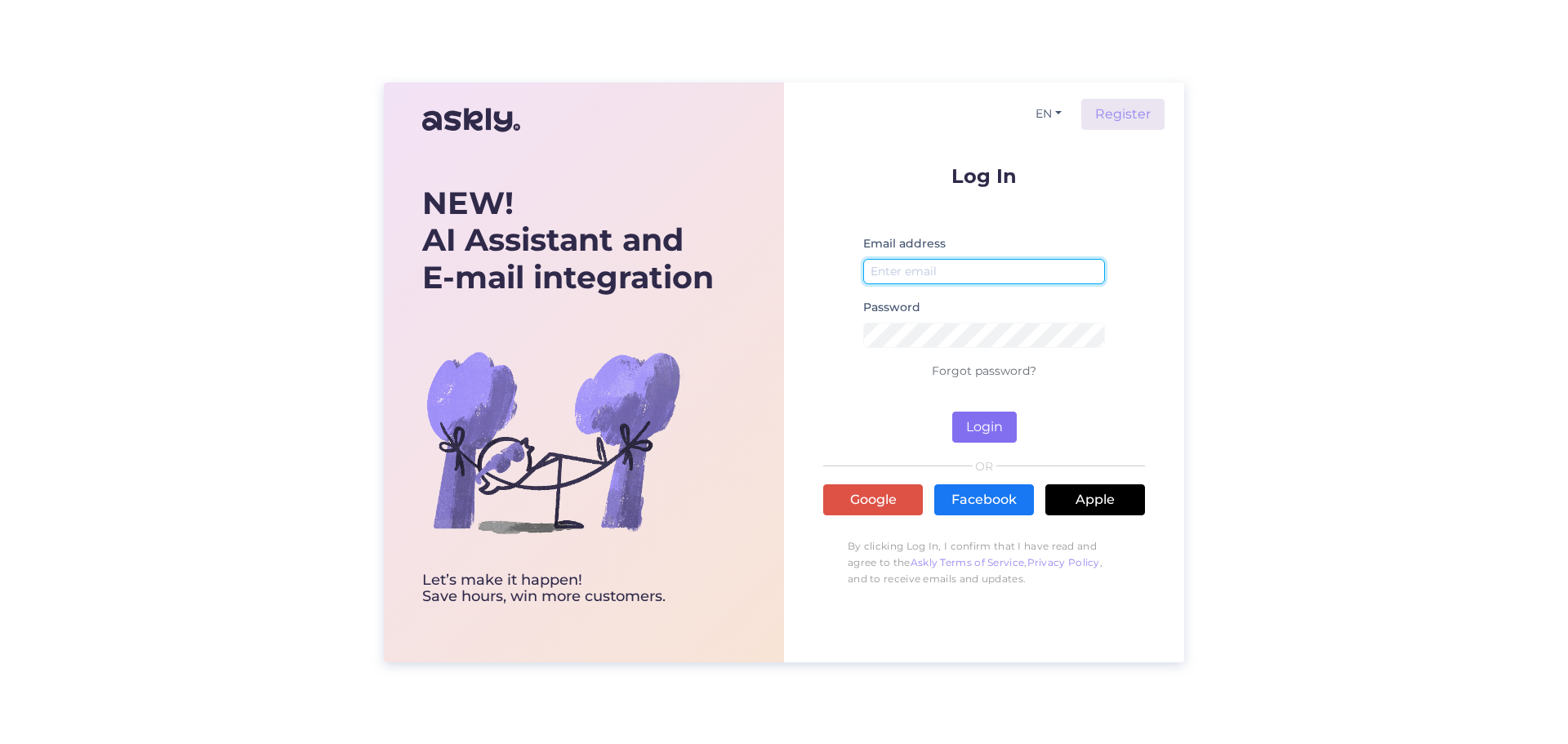
type input "abi@gpseesti.ee"
click at [999, 418] on button "Login" at bounding box center [984, 427] width 65 height 31
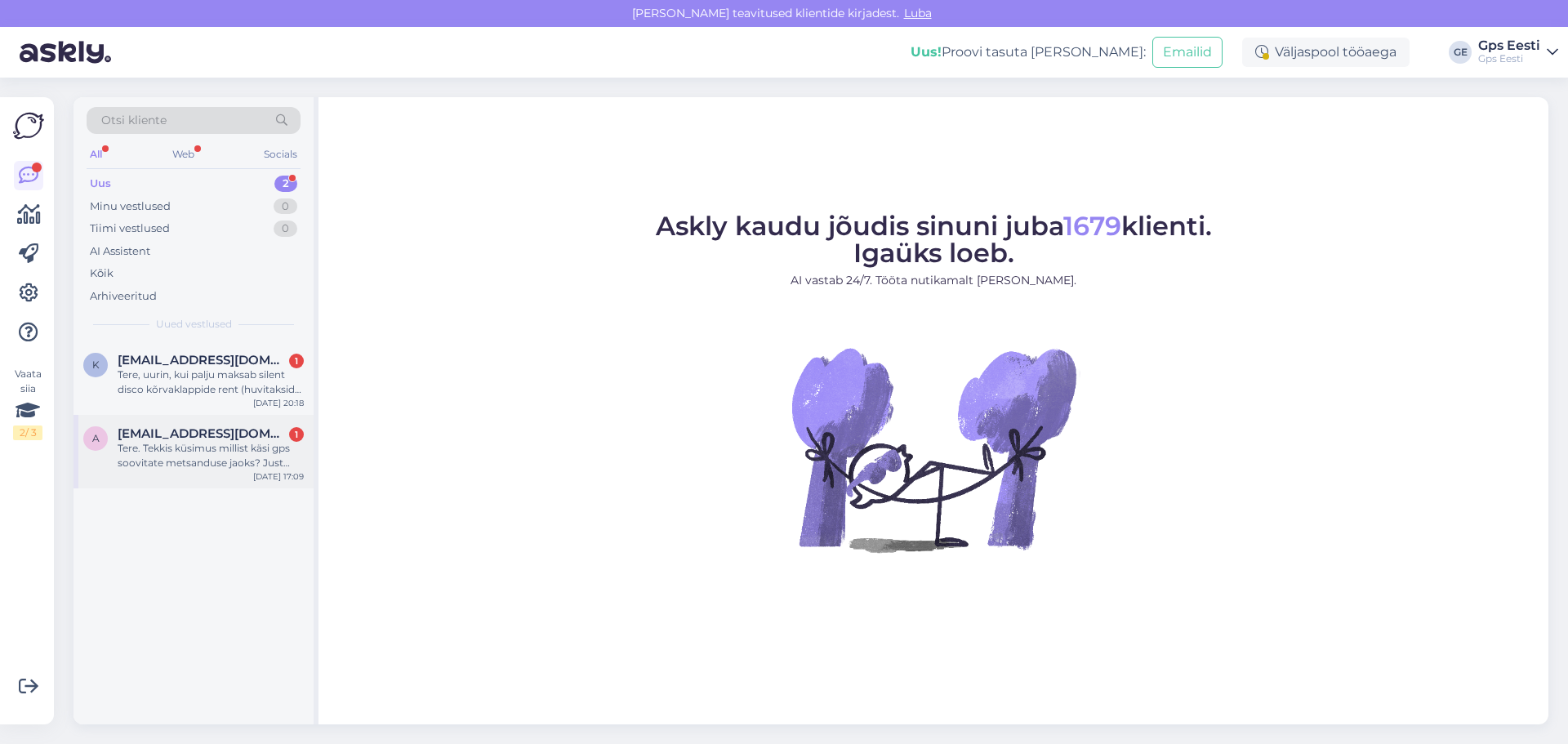
click at [136, 457] on div "Tere. Tekkis küsimus millist käsi gps soovitate metsanduse jaoks? Just eriti me…" at bounding box center [211, 455] width 186 height 29
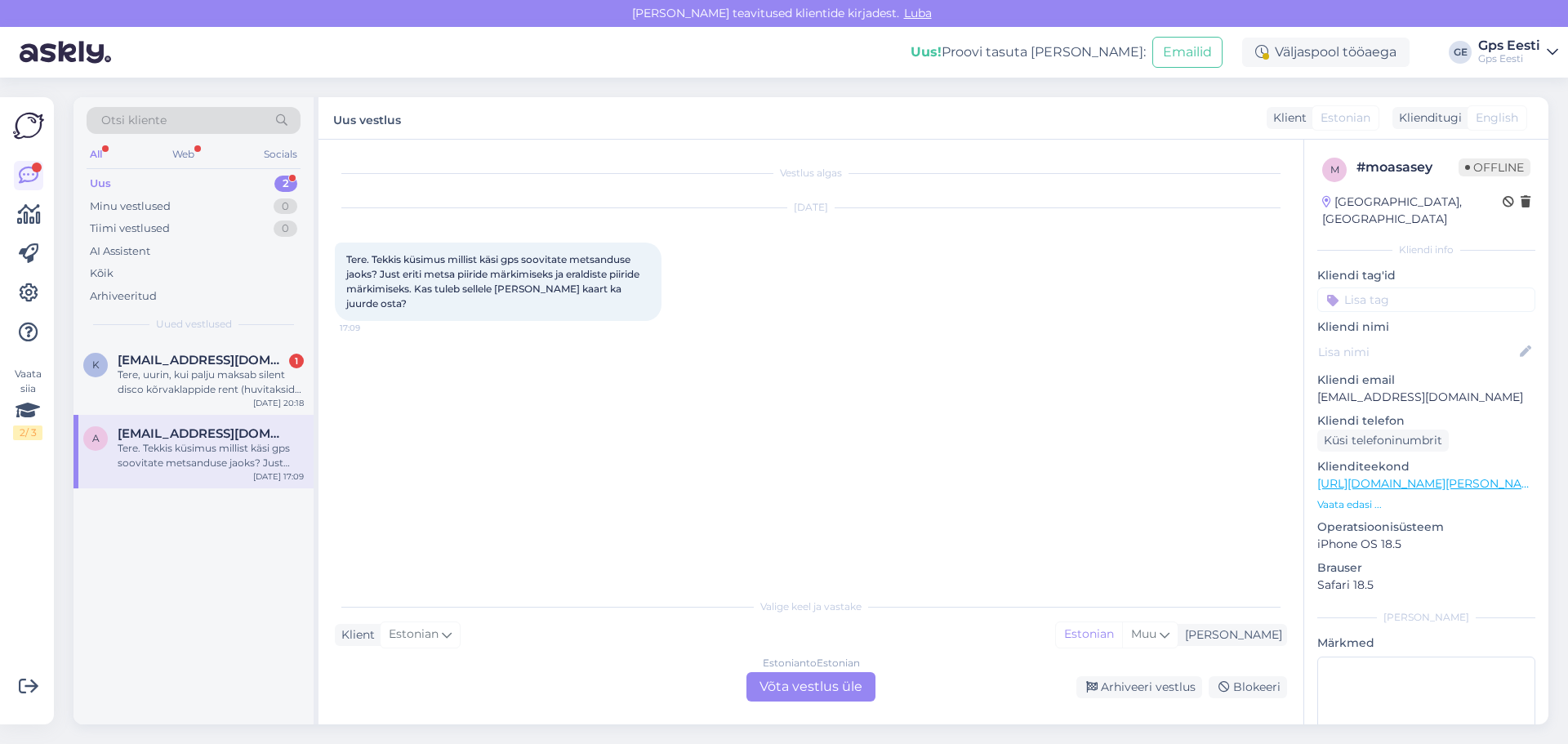
click at [829, 689] on div "Estonian to Estonian Võta vestlus üle" at bounding box center [811, 687] width 129 height 29
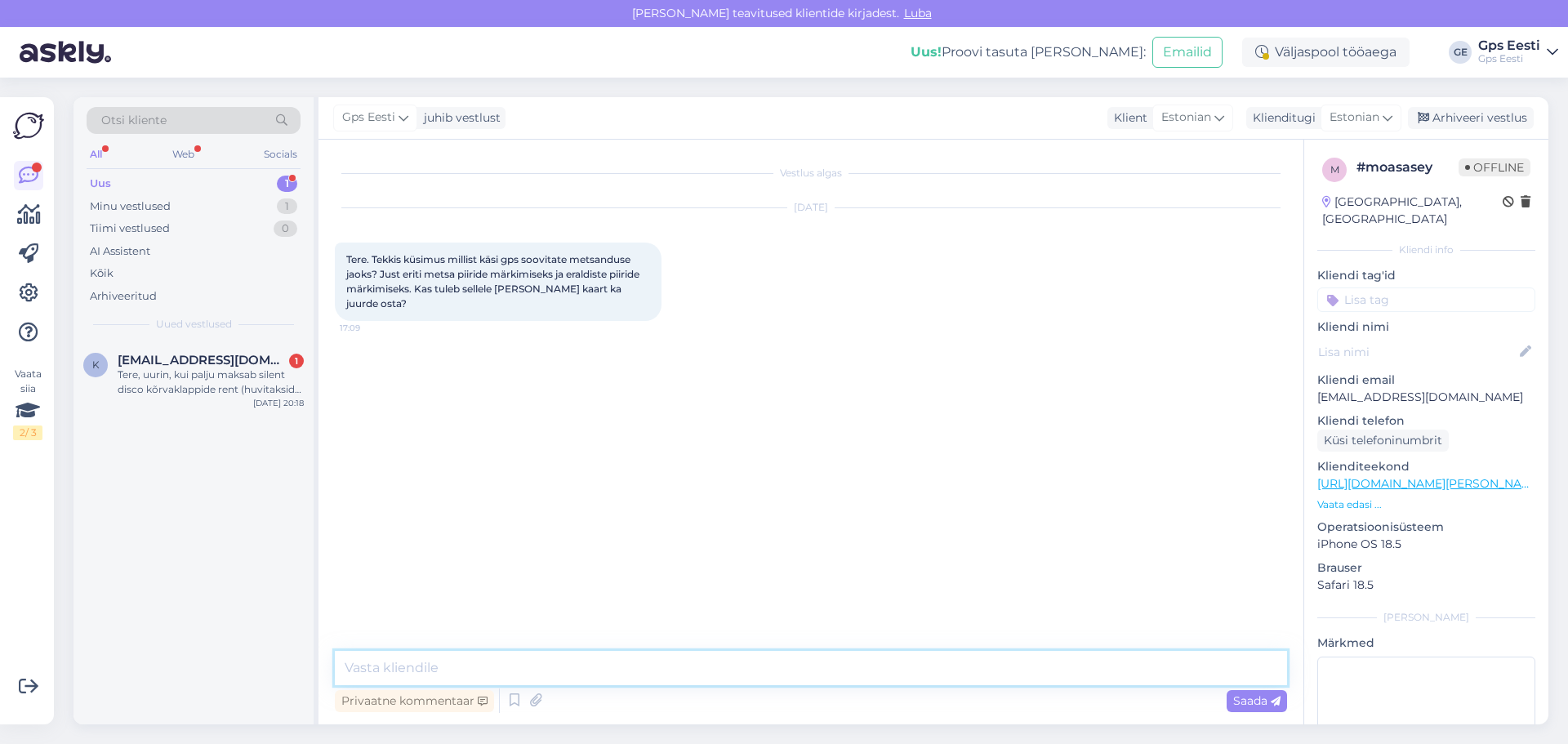
click at [690, 671] on textarea at bounding box center [810, 668] width 952 height 34
click at [1458, 476] on link "https://www.gpseesti.ee/kasigps-metsa-merele/kasi-gpsid?utm_source=google&utm_m…" at bounding box center [1430, 483] width 226 height 15
drag, startPoint x: 518, startPoint y: 661, endPoint x: 488, endPoint y: 663, distance: 30.1
click at [507, 662] on textarea "Tere," at bounding box center [810, 658] width 952 height 54
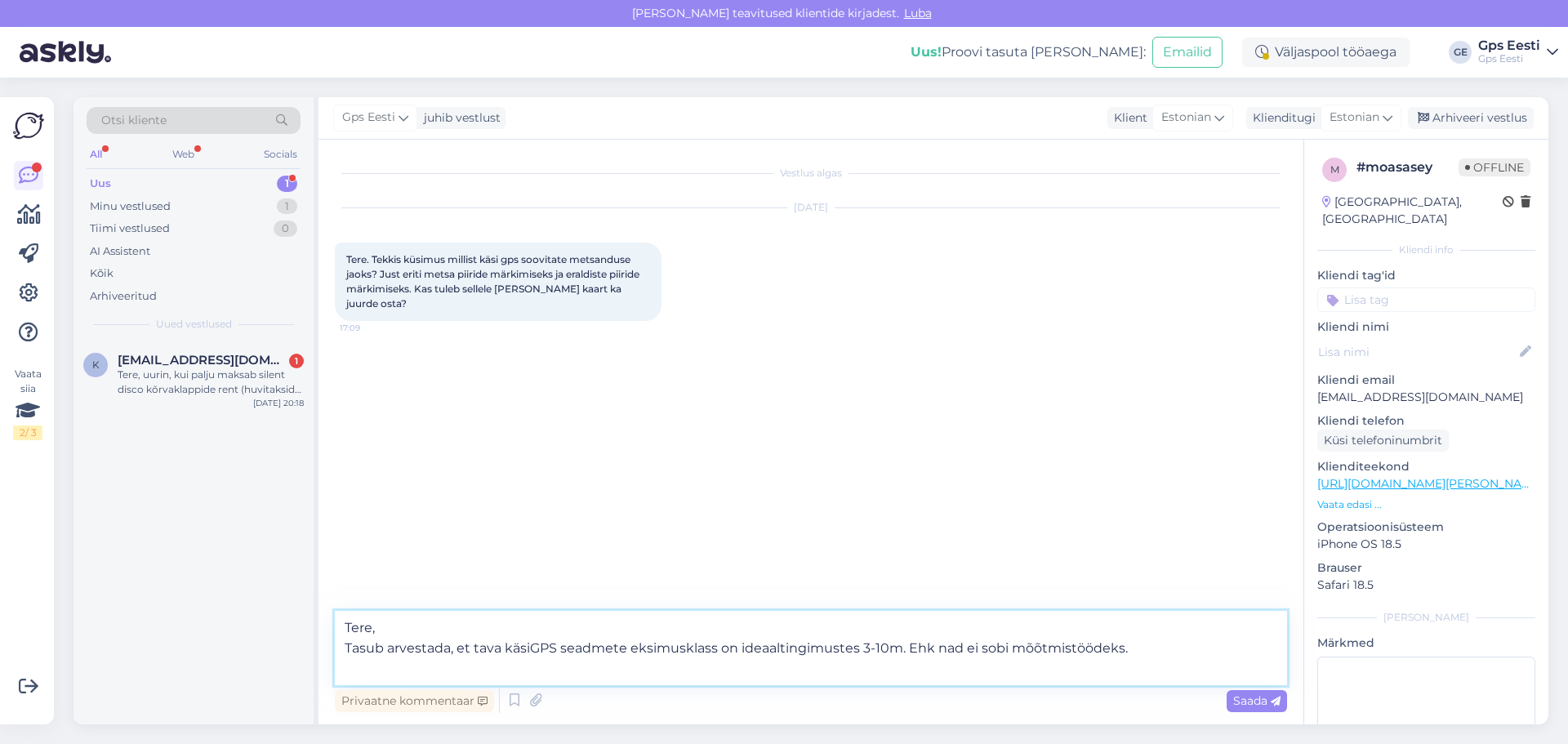
click at [379, 681] on textarea "Tere, Tasub arvestada, et tava käsiGPS seadmete eksimusklass on ideaaltingimust…" at bounding box center [810, 648] width 952 height 74
click at [894, 648] on textarea "Tere, Tasub arvestada, et tava käsiGPS seadmete eksimusklass on ideaaltingimust…" at bounding box center [810, 648] width 952 height 74
click at [658, 675] on textarea "Tere, Tasub arvestada, et tava käsiGPS seadmete eksimusklass on ideaaltingimust…" at bounding box center [810, 648] width 952 height 74
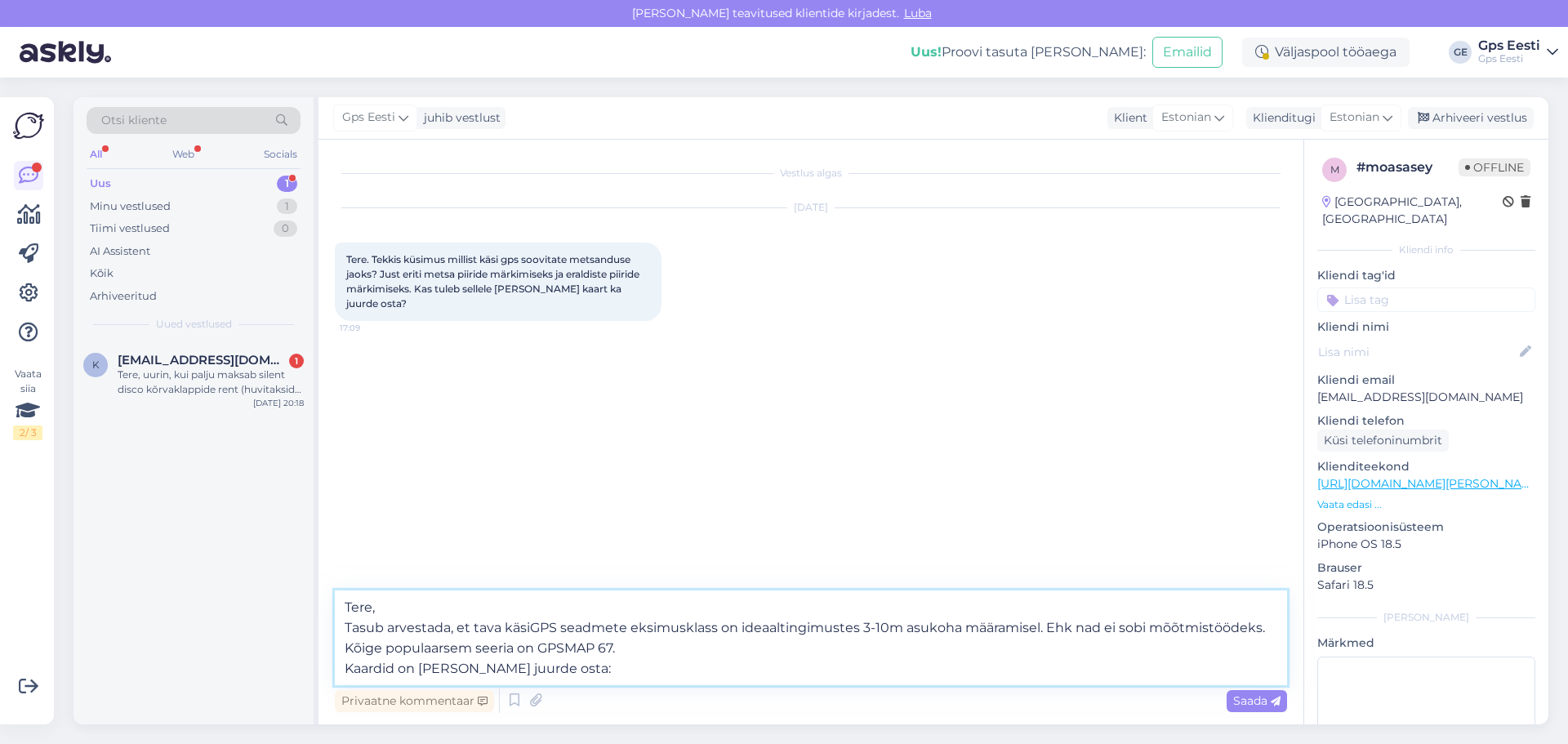
paste textarea "https://www.gpseesti.ee/maastiku-kaardid"
type textarea "Tere, Tasub arvestada, et tava käsiGPS seadmete eksimusklass on ideaaltingimust…"
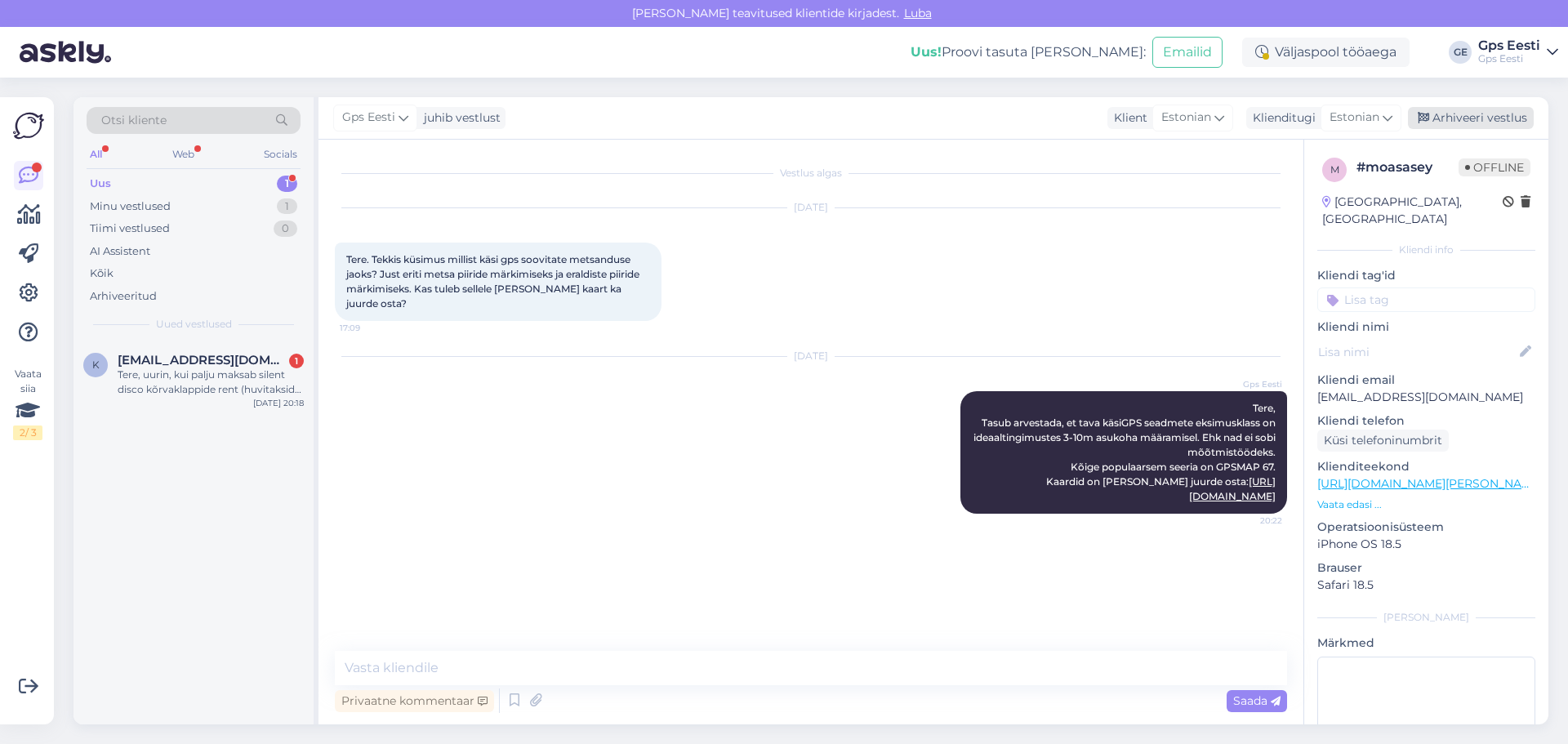
click at [1459, 114] on div "Arhiveeri vestlus" at bounding box center [1471, 118] width 126 height 22
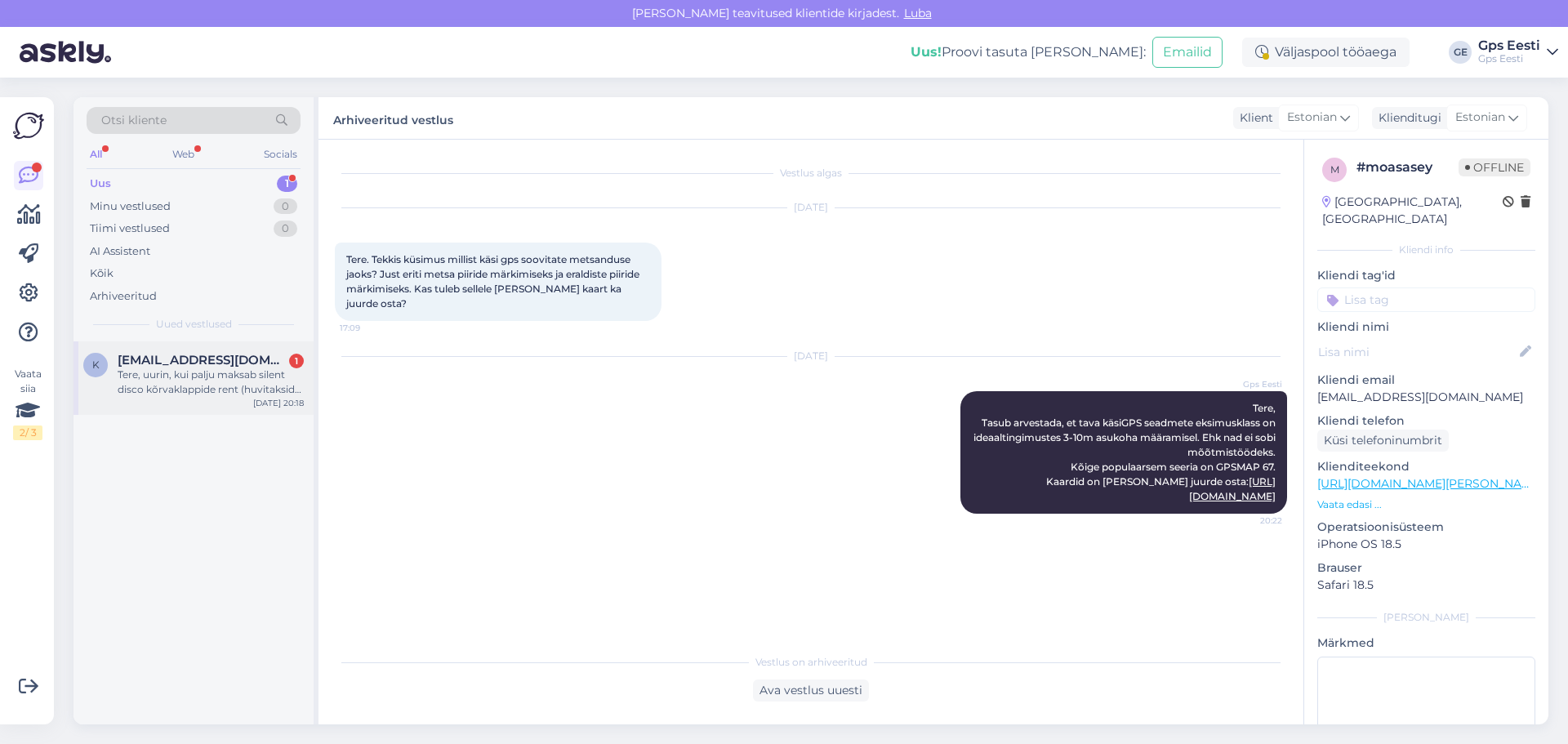
click at [227, 374] on div "Tere, uurin, kui palju maksab silent disco kõrvaklappide rent (huvitaksid hinna…" at bounding box center [211, 382] width 186 height 29
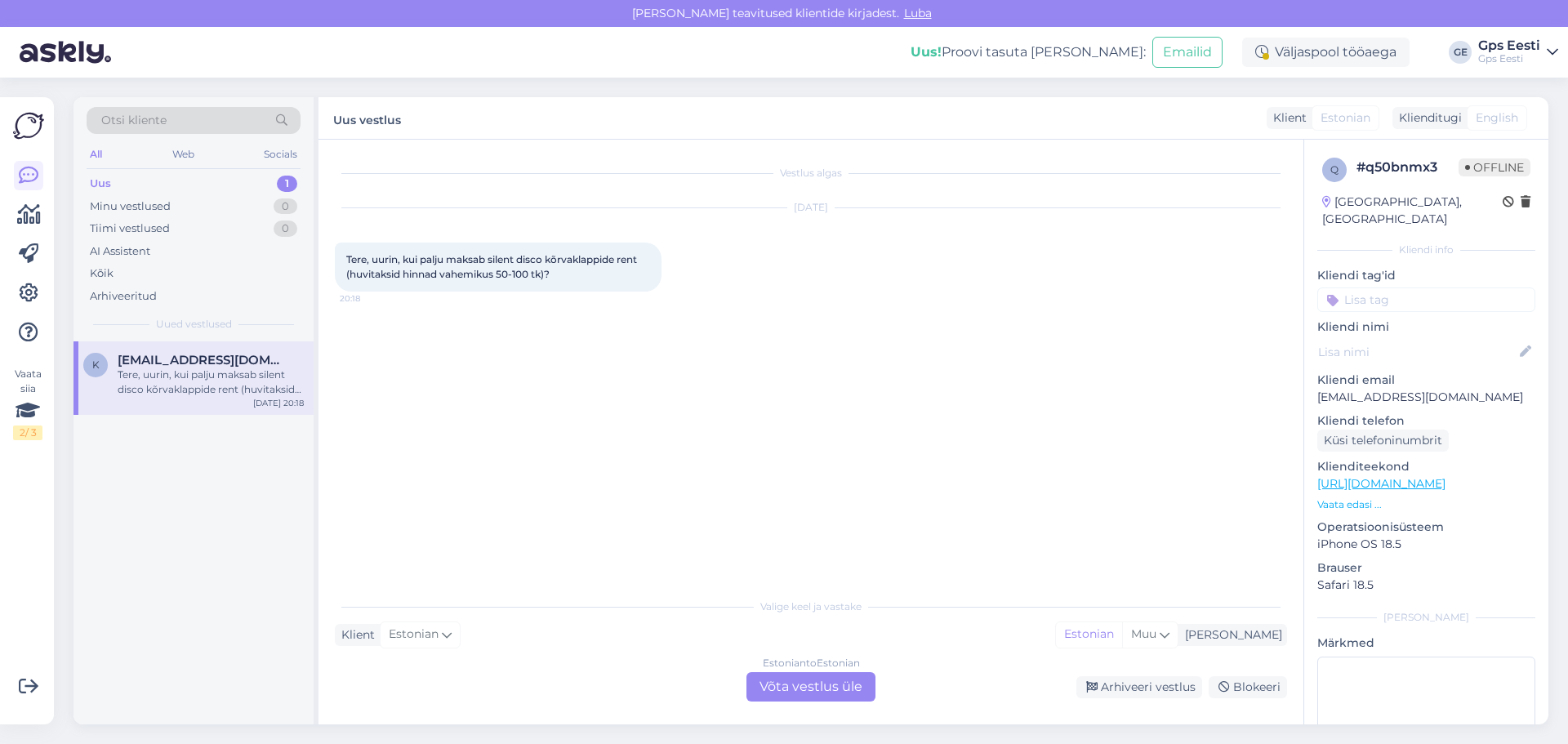
click at [1433, 476] on link "https://www.gpseesti.ee/rent/silent-disco-korvaklappide-rent" at bounding box center [1381, 483] width 128 height 15
click at [800, 683] on div "Estonian to Estonian Võta vestlus üle" at bounding box center [811, 687] width 129 height 29
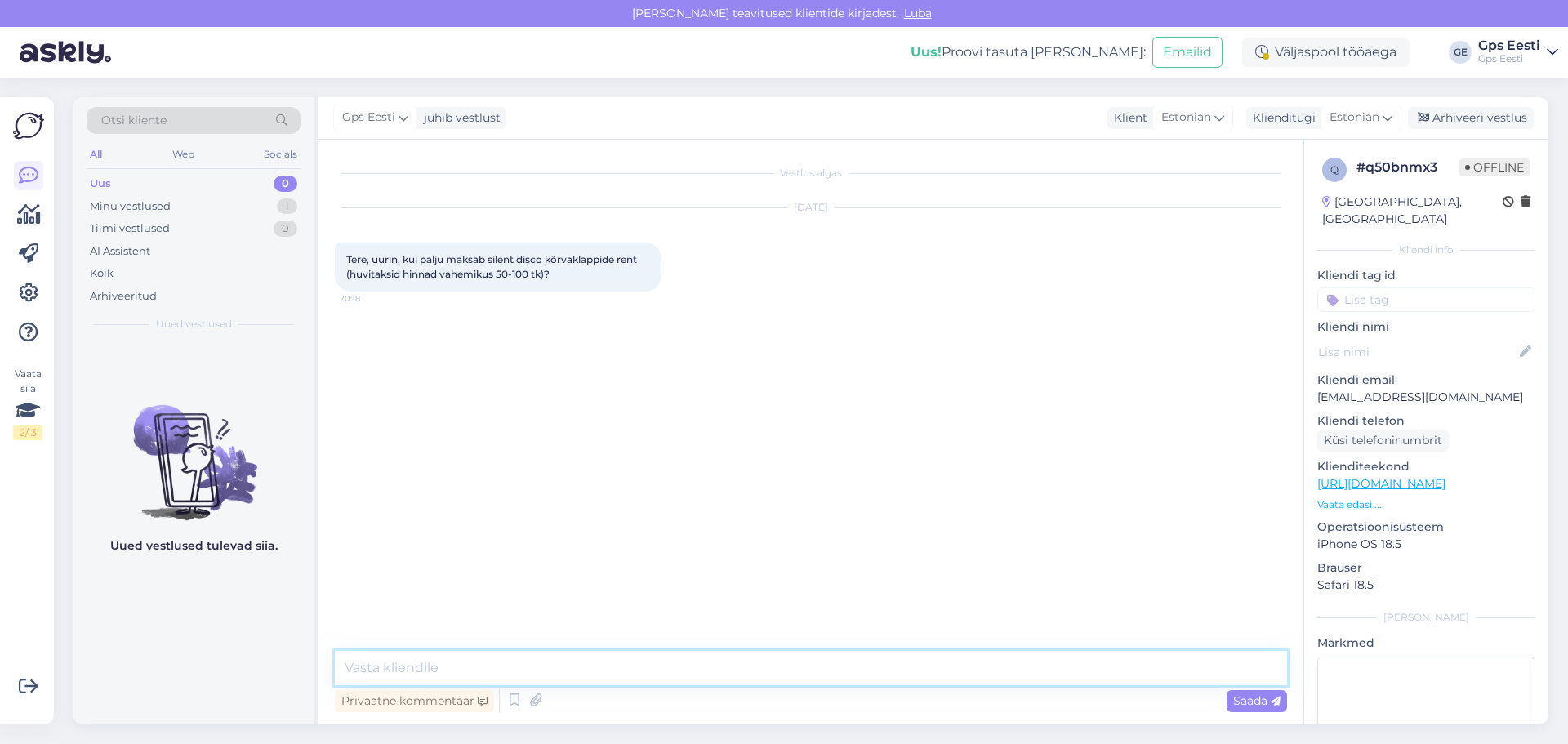
click at [564, 661] on textarea at bounding box center [810, 668] width 952 height 34
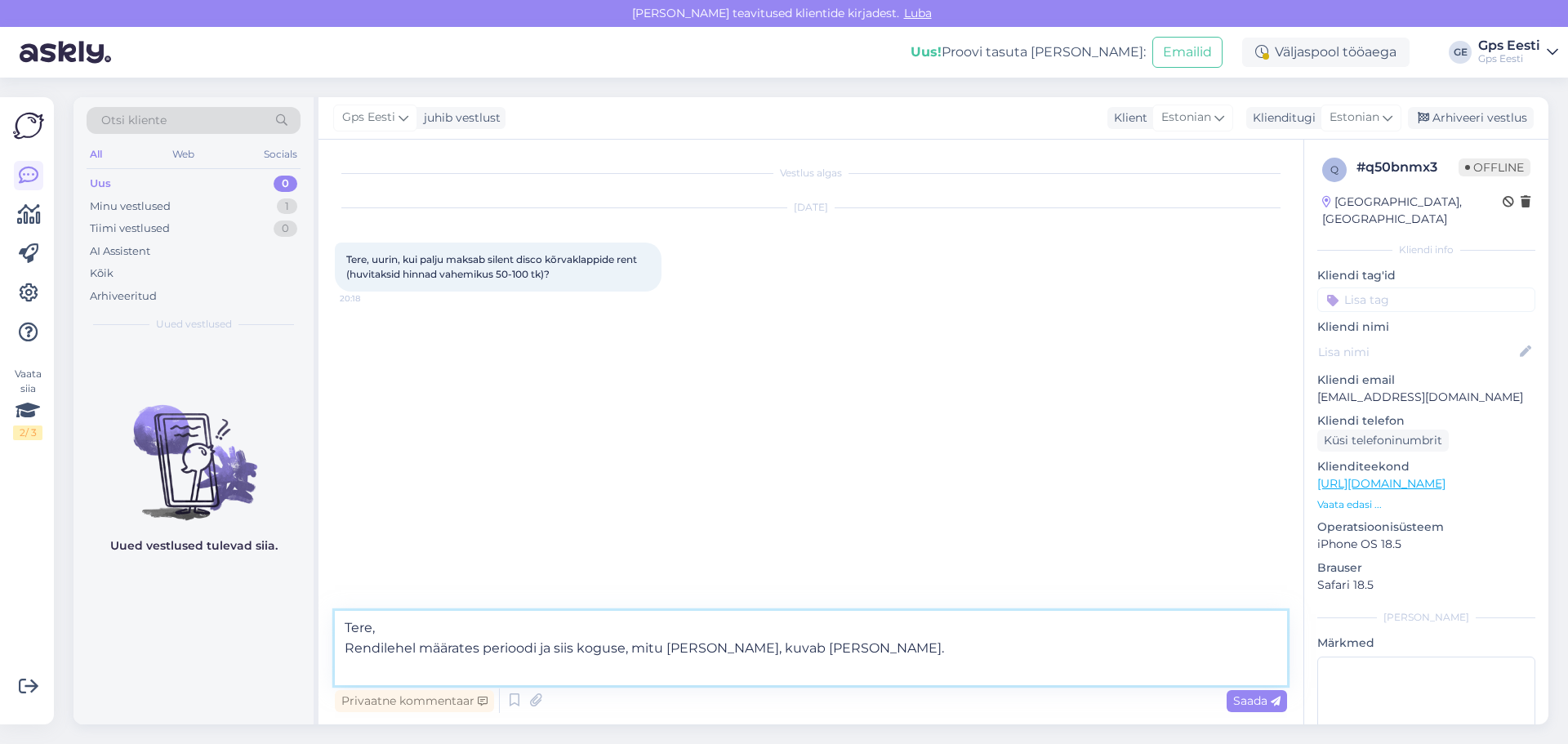
paste textarea "https://rentster.ee/et/rendi/silent-disco-korvaklappide-rent-unikaalne-elamus-s…"
type textarea "Tere, Rendilehel määrates perioodi ja siis koguse, mitu tk tarvis, kuvab hinda.…"
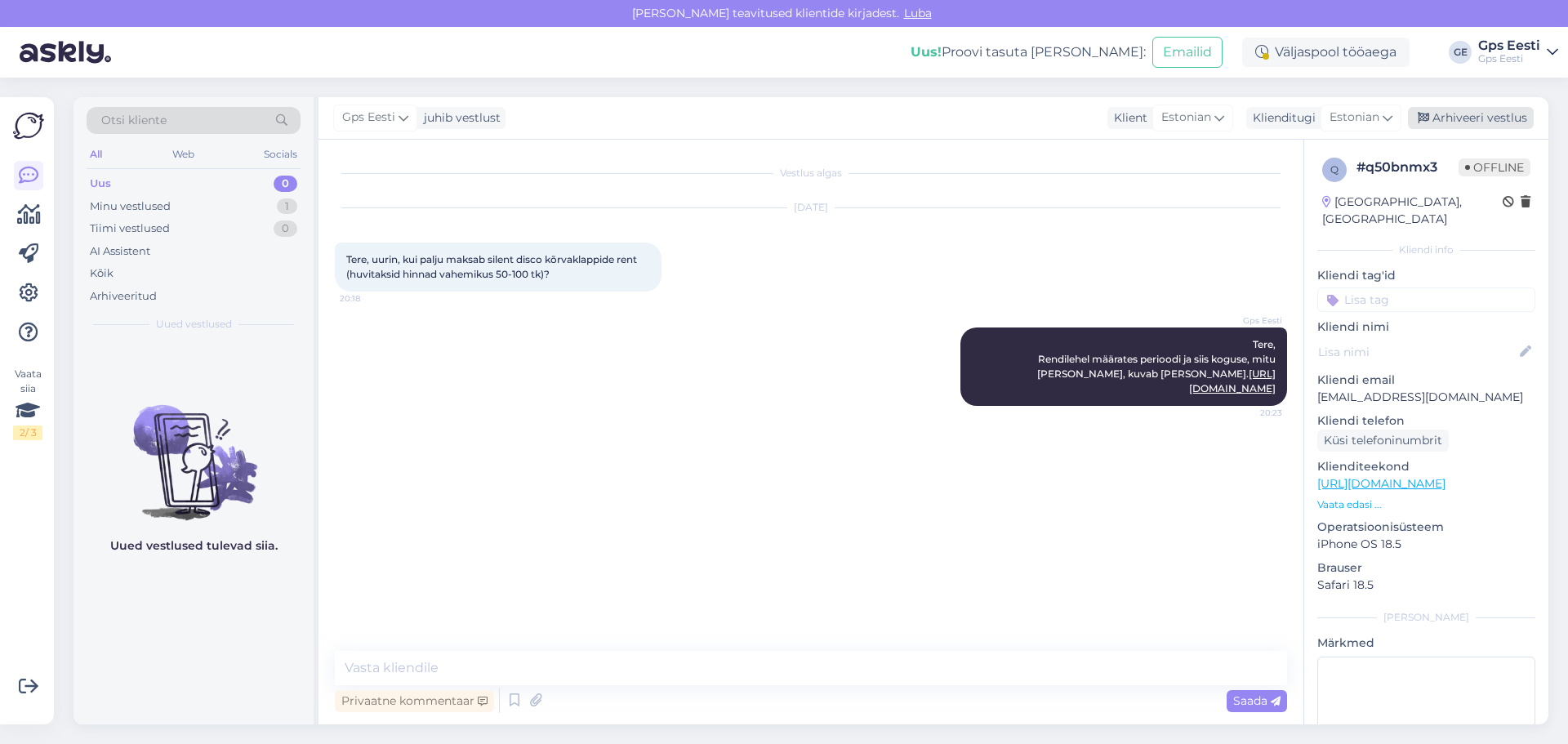
click at [1465, 119] on div "Arhiveeri vestlus" at bounding box center [1471, 118] width 126 height 22
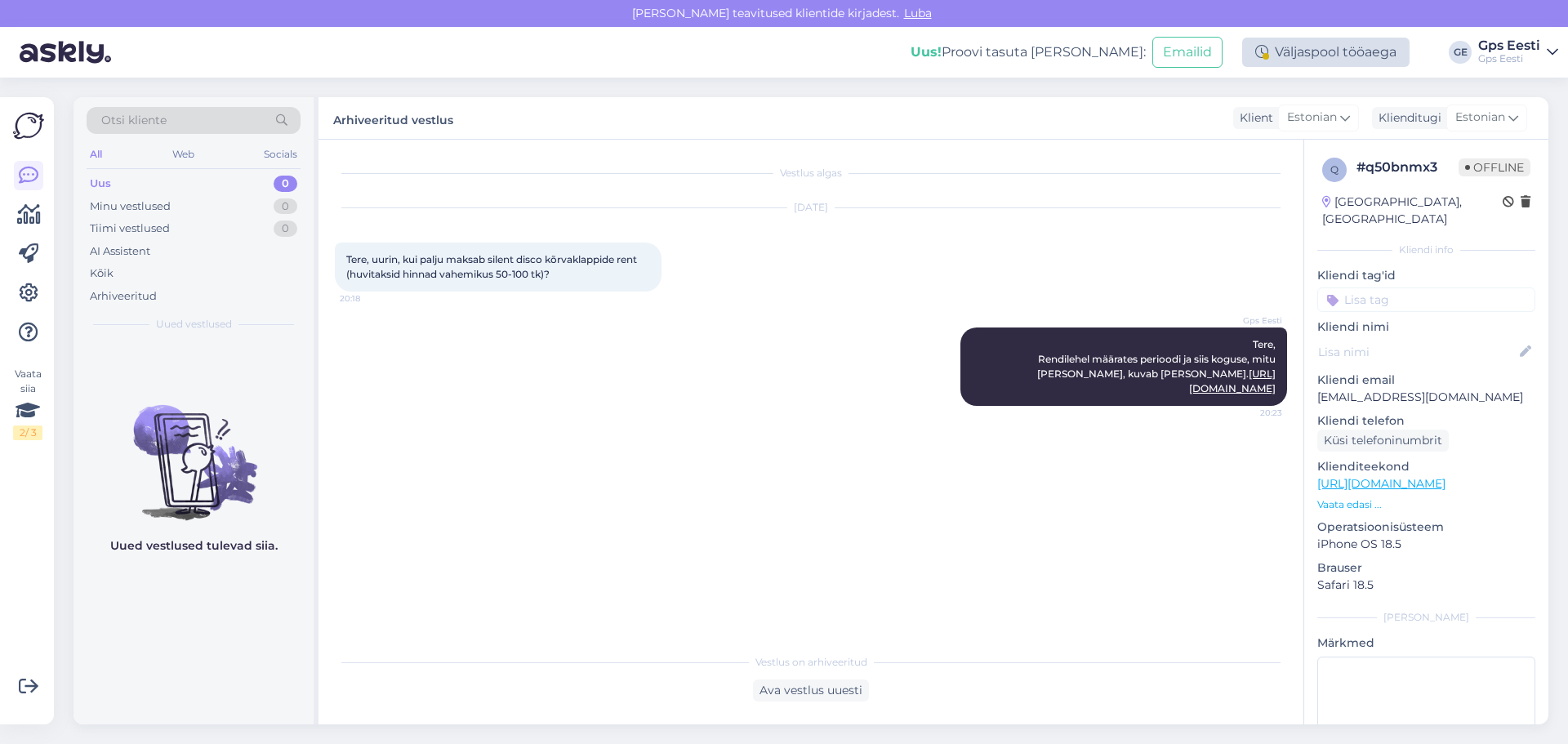
click at [1337, 56] on div "Väljaspool tööaega" at bounding box center [1325, 52] width 168 height 29
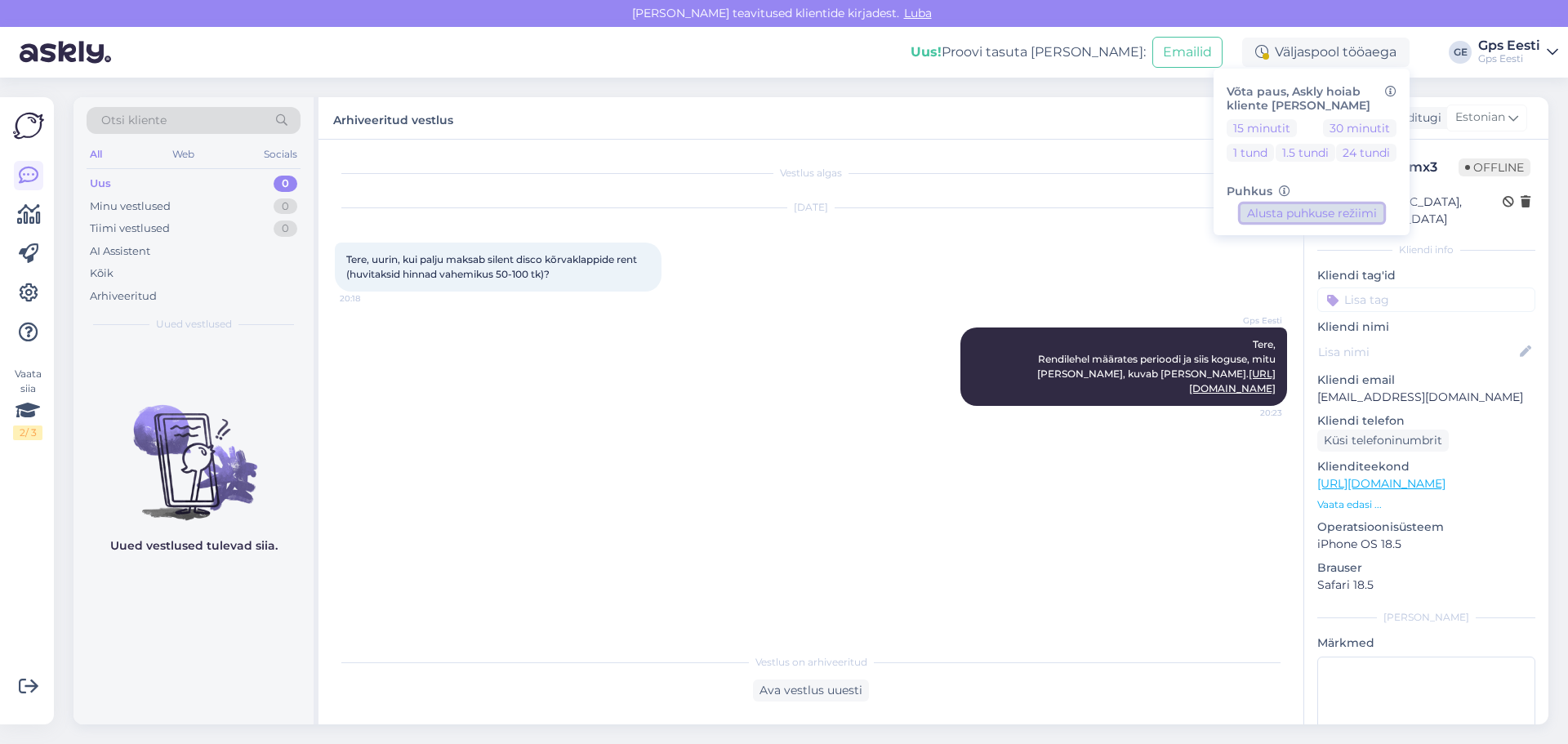
click at [1275, 211] on button "Alusta puhkuse režiimi" at bounding box center [1311, 213] width 143 height 18
click at [1042, 122] on div "Arhiveeritud vestlus Klient Estonian Klienditugi Estonian" at bounding box center [934, 119] width 1230 height 43
